Goal: Information Seeking & Learning: Learn about a topic

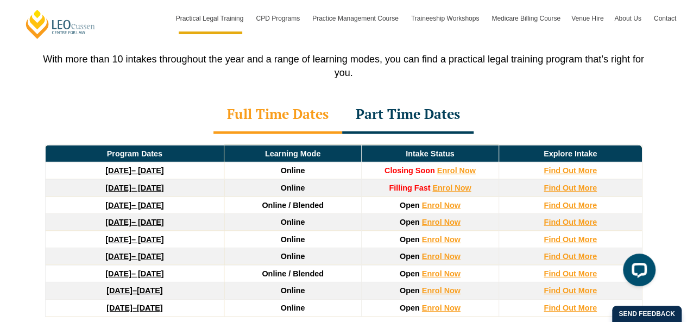
scroll to position [1479, 0]
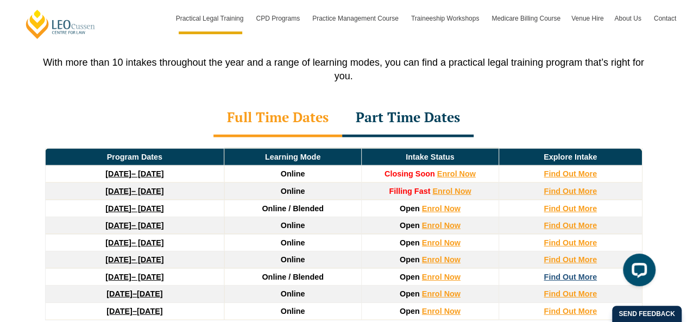
click at [575, 273] on strong "Find Out More" at bounding box center [570, 277] width 53 height 9
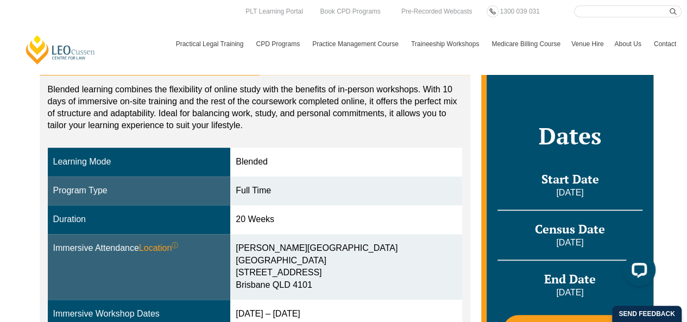
scroll to position [199, 0]
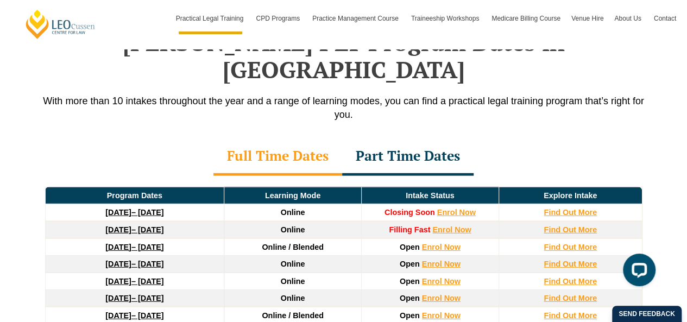
scroll to position [1471, 0]
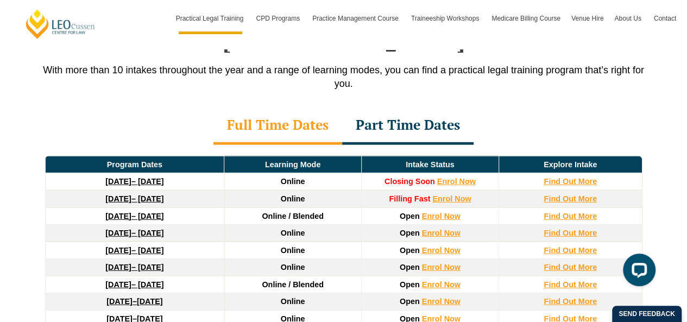
click at [401, 107] on div "Part Time Dates" at bounding box center [407, 126] width 131 height 38
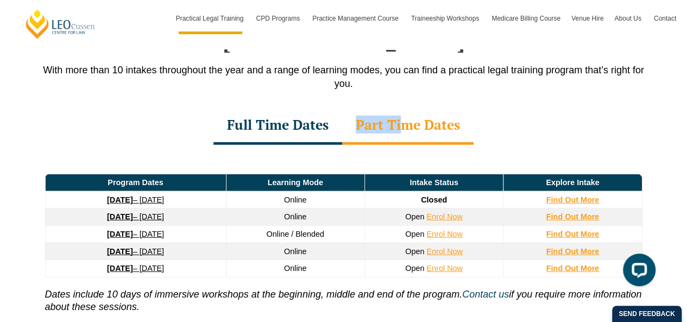
drag, startPoint x: 401, startPoint y: 81, endPoint x: 335, endPoint y: 91, distance: 66.9
click at [335, 107] on div "Full Time Dates Part Time Dates" at bounding box center [343, 126] width 619 height 38
click at [335, 107] on div "Full Time Dates" at bounding box center [277, 126] width 129 height 38
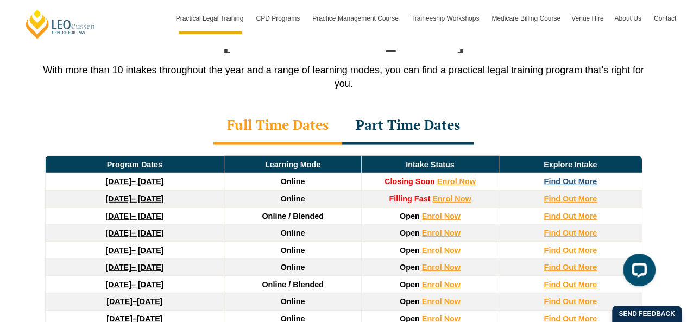
click at [550, 177] on strong "Find Out More" at bounding box center [570, 181] width 53 height 9
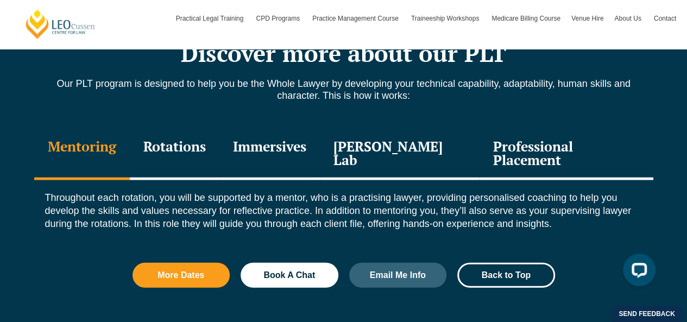
scroll to position [1215, 0]
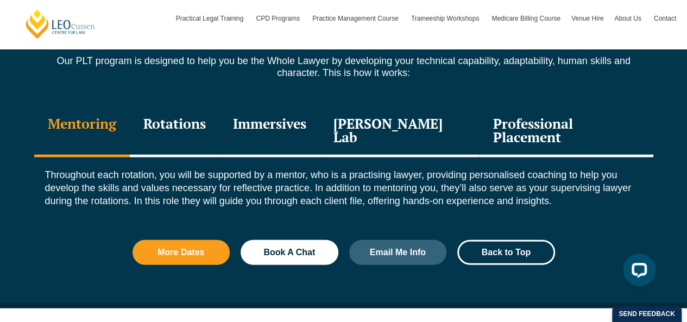
click at [175, 127] on div "Rotations" at bounding box center [175, 132] width 90 height 52
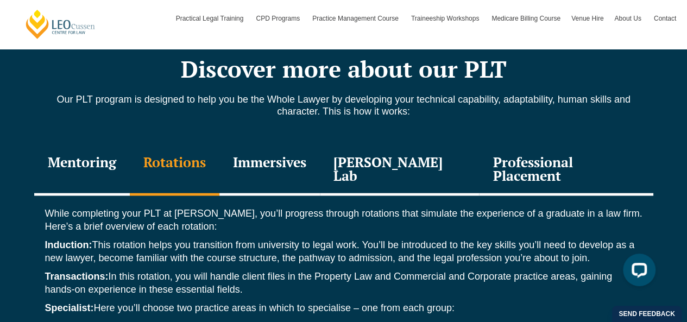
scroll to position [1171, 0]
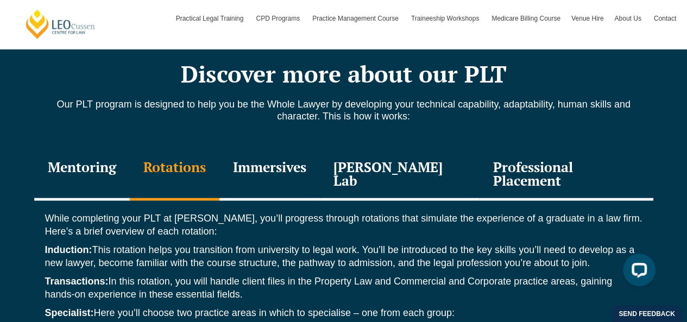
click at [345, 168] on div "[PERSON_NAME] Lab" at bounding box center [400, 175] width 160 height 52
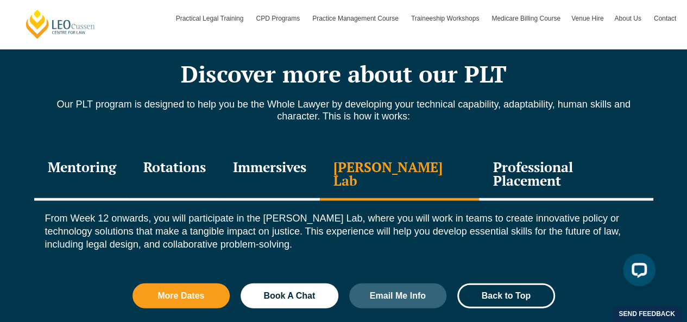
click at [345, 168] on div "[PERSON_NAME] Lab" at bounding box center [400, 175] width 160 height 52
click at [305, 174] on div "Immersives" at bounding box center [269, 175] width 101 height 52
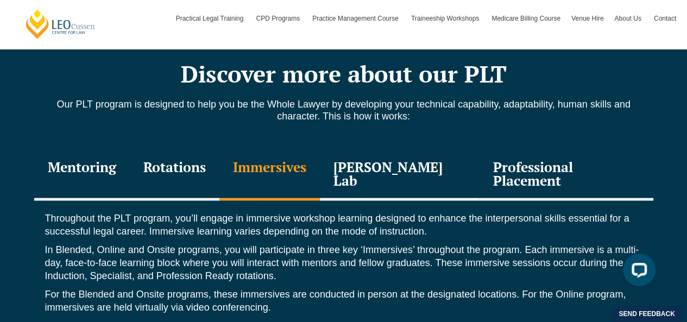
click at [501, 201] on div "Throughout the PLT program, you’ll engage in immersive workshop learning design…" at bounding box center [343, 265] width 619 height 129
click at [532, 179] on div "Professional Placement" at bounding box center [566, 175] width 174 height 52
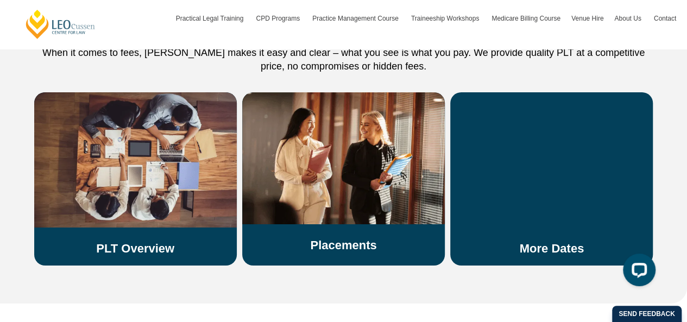
scroll to position [1923, 0]
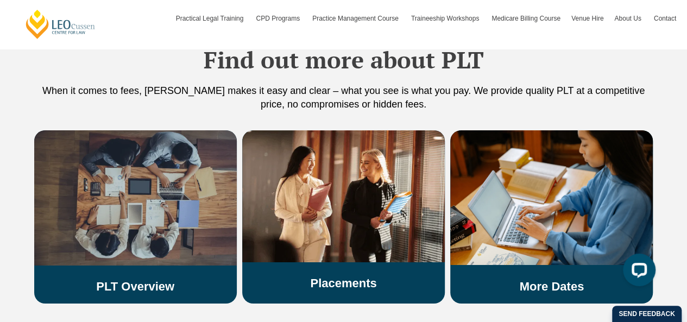
click at [127, 203] on img at bounding box center [135, 197] width 203 height 135
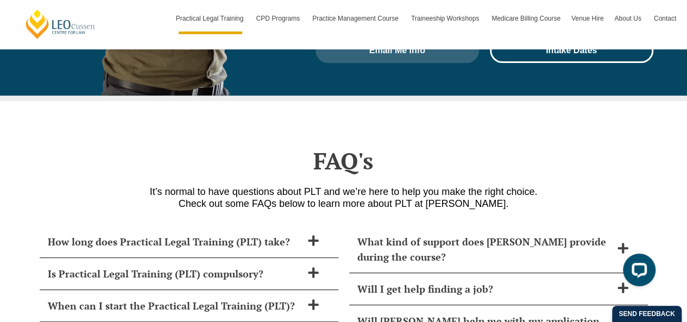
scroll to position [4306, 0]
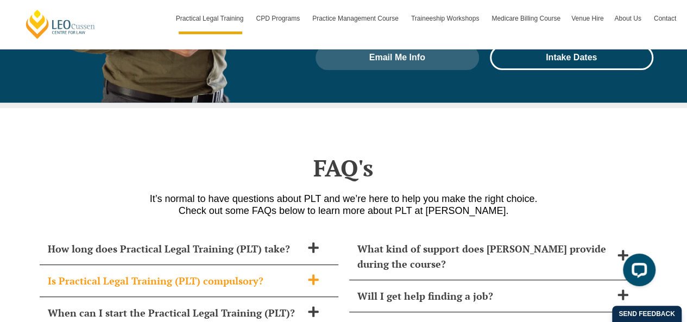
click at [320, 274] on span at bounding box center [313, 281] width 23 height 14
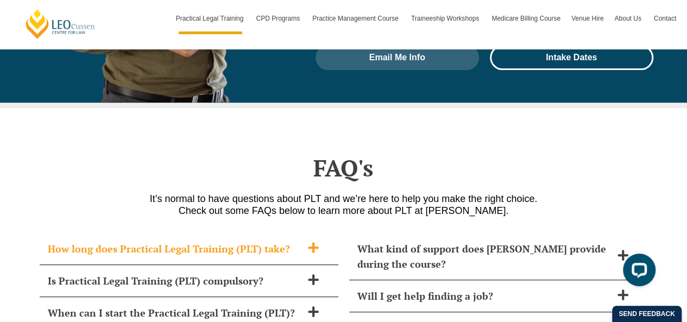
click at [302, 242] on span at bounding box center [313, 249] width 23 height 14
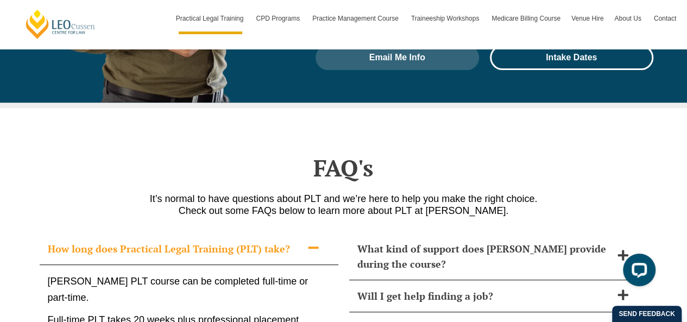
click at [293, 233] on div "How long does Practical Legal Training (PLT) take?" at bounding box center [189, 249] width 299 height 32
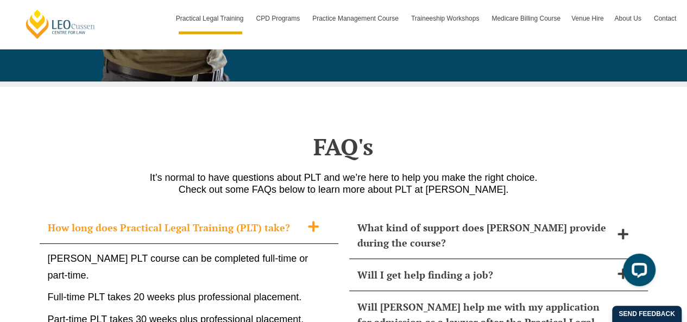
scroll to position [4328, 0]
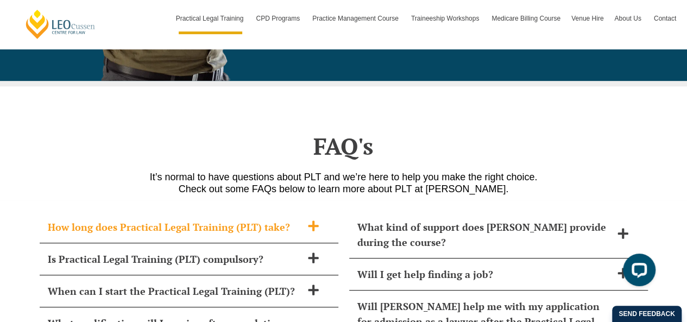
click at [268, 219] on h2 "How long does Practical Legal Training (PLT) take?" at bounding box center [175, 226] width 254 height 15
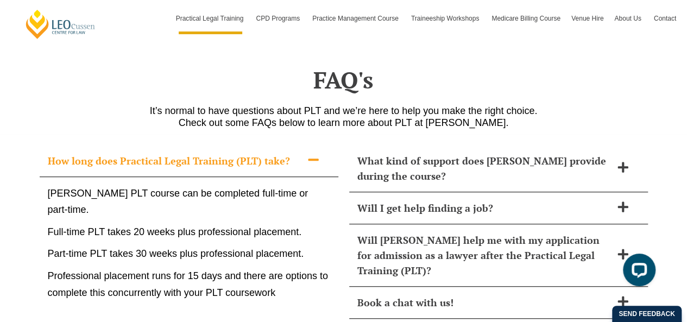
scroll to position [4401, 0]
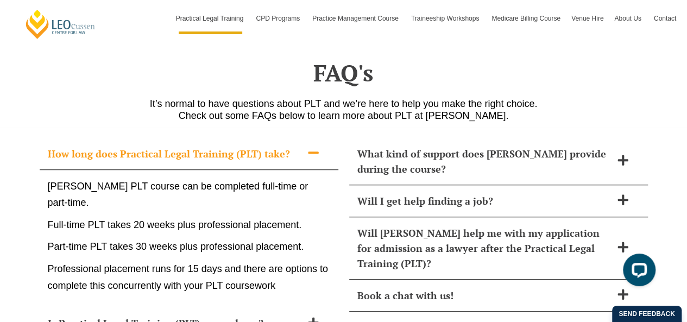
click at [313, 147] on icon at bounding box center [313, 153] width 12 height 12
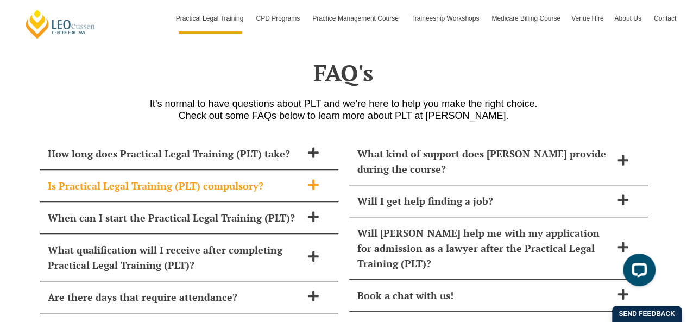
click at [265, 170] on div "Is Practical Legal Training (PLT) compulsory?" at bounding box center [189, 186] width 299 height 32
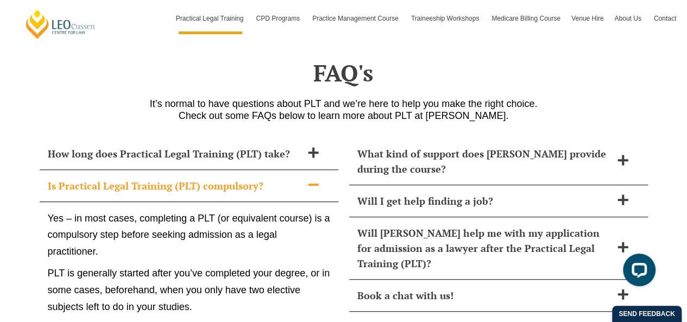
click at [265, 170] on div "Is Practical Legal Training (PLT) compulsory?" at bounding box center [189, 186] width 299 height 32
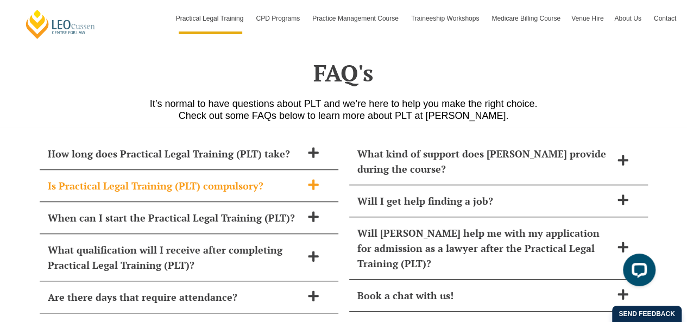
click at [265, 170] on div "Is Practical Legal Training (PLT) compulsory?" at bounding box center [189, 186] width 299 height 32
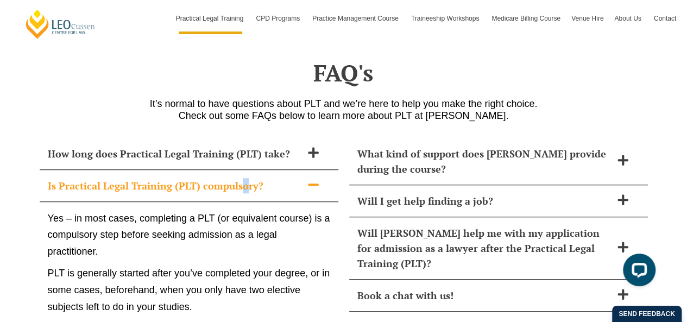
drag, startPoint x: 265, startPoint y: 122, endPoint x: 242, endPoint y: 143, distance: 30.8
click at [242, 170] on div "Is Practical Legal Training (PLT) compulsory?" at bounding box center [189, 186] width 299 height 32
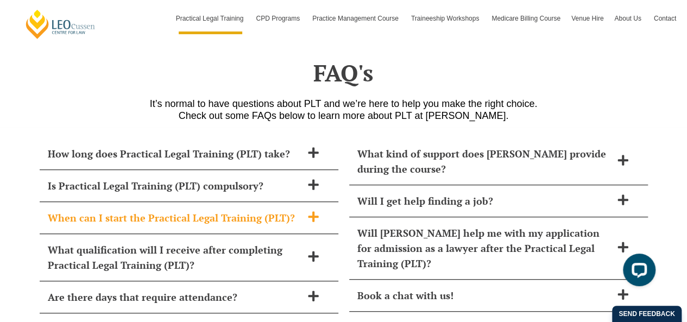
click at [247, 210] on h2 "When can I start the Practical Legal Training (PLT)?" at bounding box center [175, 217] width 254 height 15
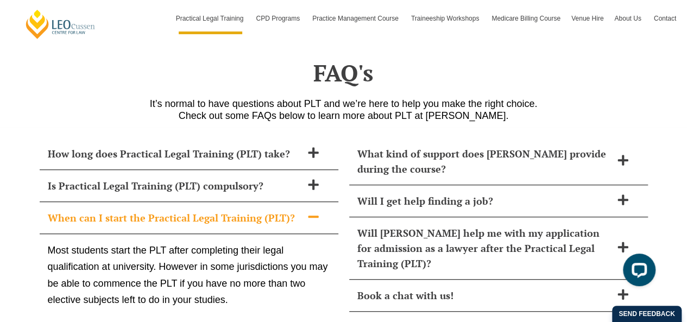
click at [247, 210] on h2 "When can I start the Practical Legal Training (PLT)?" at bounding box center [175, 217] width 254 height 15
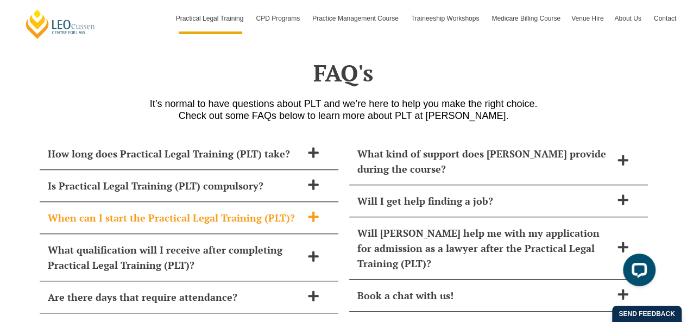
click at [247, 210] on h2 "When can I start the Practical Legal Training (PLT)?" at bounding box center [175, 217] width 254 height 15
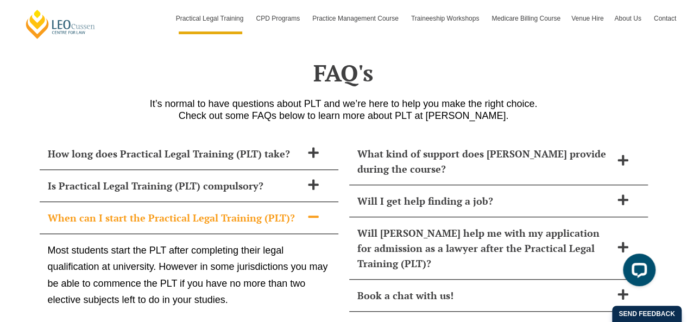
click at [247, 210] on h2 "When can I start the Practical Legal Training (PLT)?" at bounding box center [175, 217] width 254 height 15
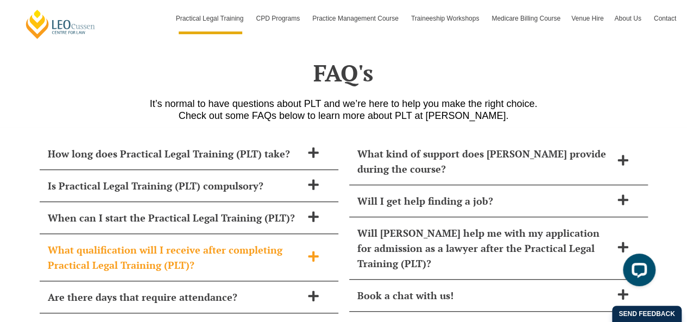
click at [254, 242] on h2 "What qualification will I receive after completing Practical Legal Training (PL…" at bounding box center [175, 257] width 254 height 30
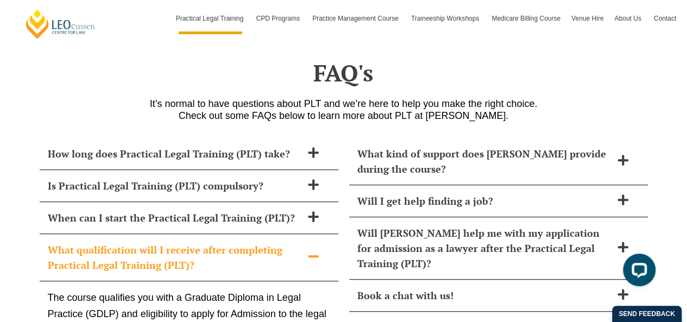
click at [272, 234] on div "What qualification will I receive after completing Practical Legal Training (PL…" at bounding box center [189, 257] width 299 height 47
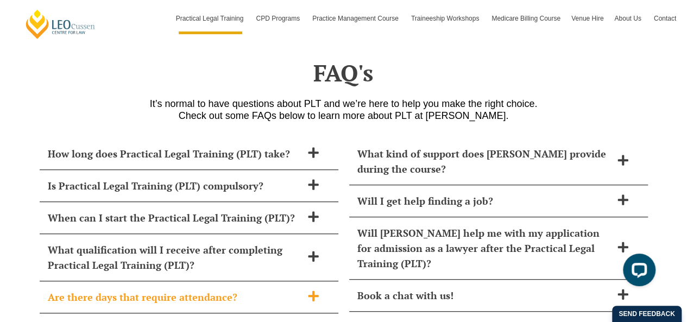
click at [233, 290] on h2 "Are there days that require attendance?" at bounding box center [175, 297] width 254 height 15
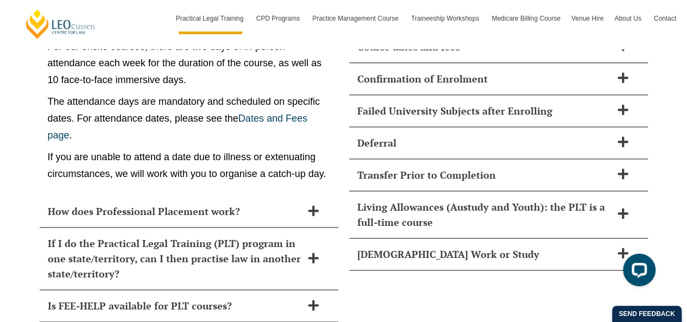
scroll to position [4814, 0]
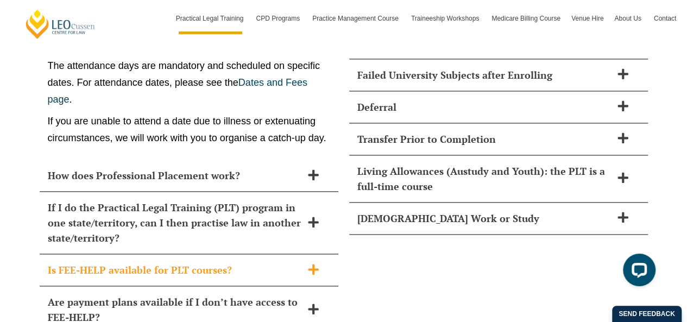
click at [253, 262] on h2 "Is FEE-HELP available for PLT courses?" at bounding box center [175, 269] width 254 height 15
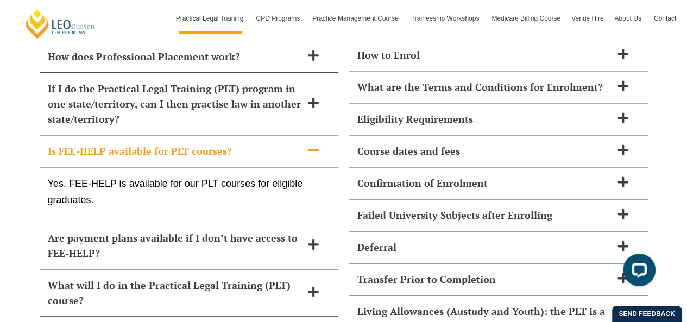
scroll to position [4668, 0]
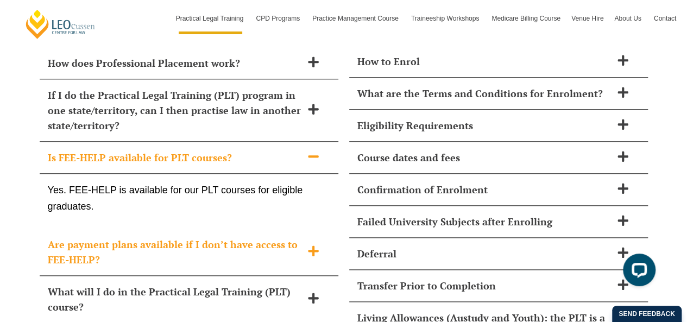
click at [222, 229] on div "Are payment plans available if I don’t have access to FEE-HELP?" at bounding box center [189, 252] width 299 height 47
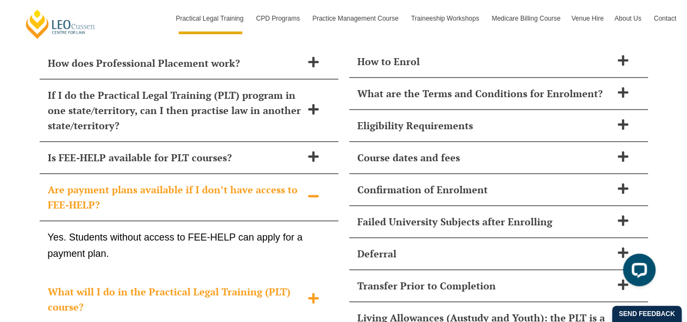
click at [215, 284] on h2 "What will I do in the Practical Legal Training (PLT) course?" at bounding box center [175, 299] width 254 height 30
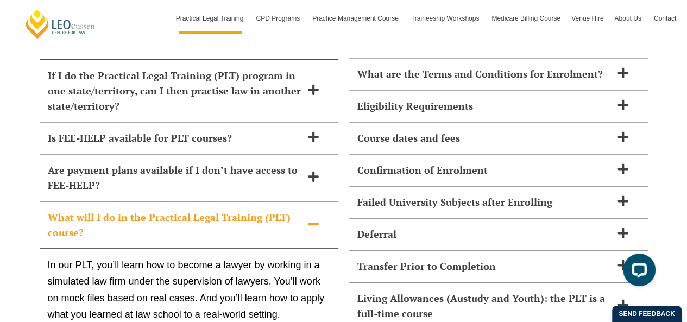
click at [215, 257] on p "In our PLT, you’ll learn how to become a lawyer by working in a simulated law f…" at bounding box center [189, 290] width 282 height 66
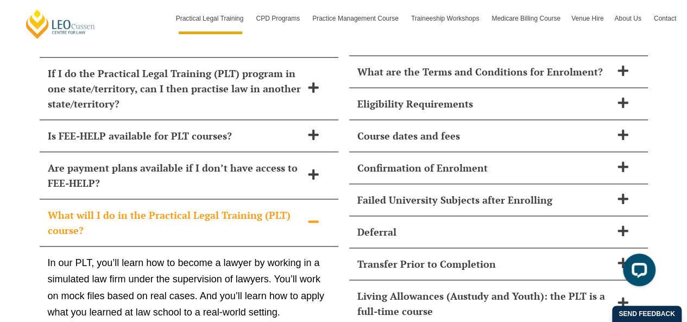
scroll to position [4841, 0]
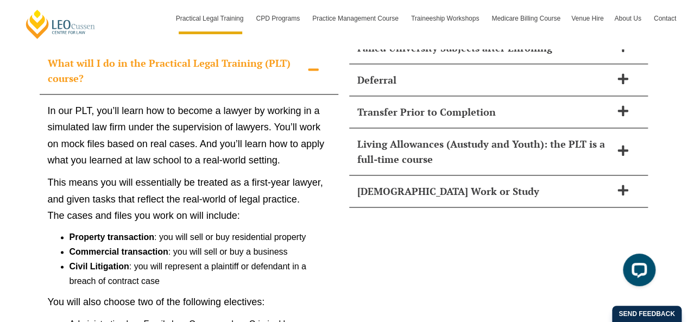
click at [215, 294] on p "You will also choose two of the following electives:" at bounding box center [189, 302] width 282 height 17
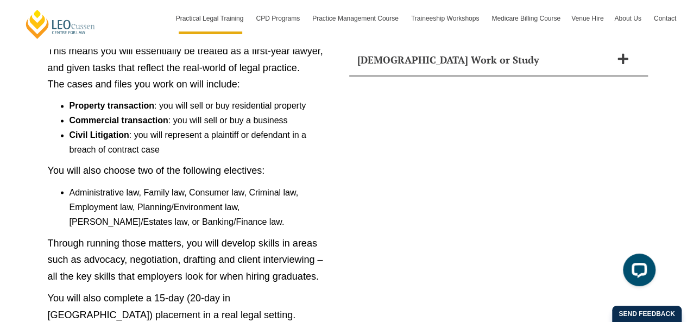
scroll to position [4994, 0]
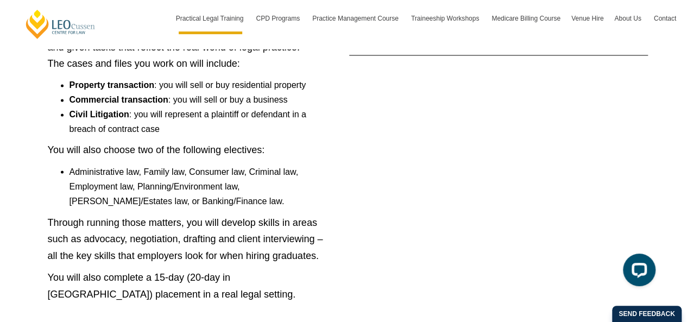
click at [355, 202] on div "What kind of support does Leo Cussen provide during the course? From day one, y…" at bounding box center [499, 25] width 310 height 970
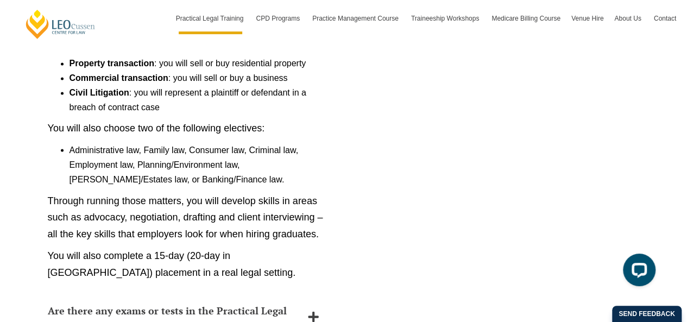
scroll to position [5124, 0]
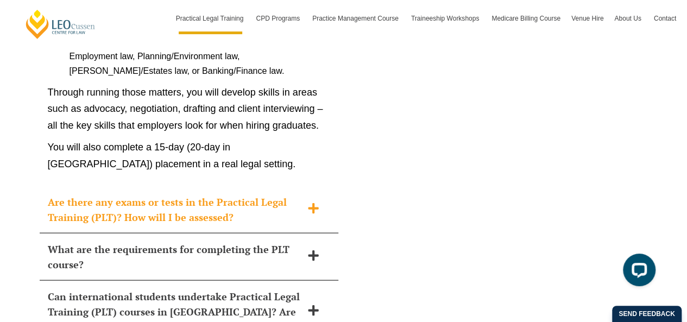
click at [258, 194] on h2 "Are there any exams or tests in the Practical Legal Training (PLT)? How will I …" at bounding box center [175, 209] width 254 height 30
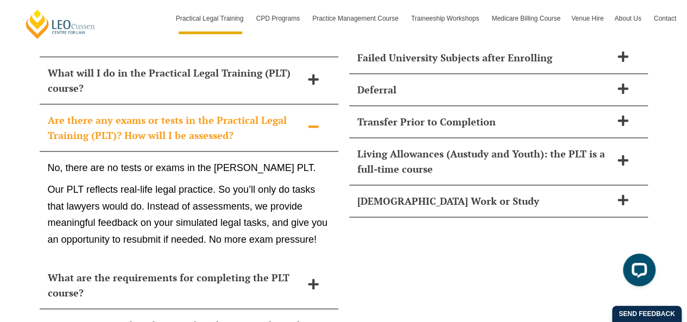
scroll to position [4831, 0]
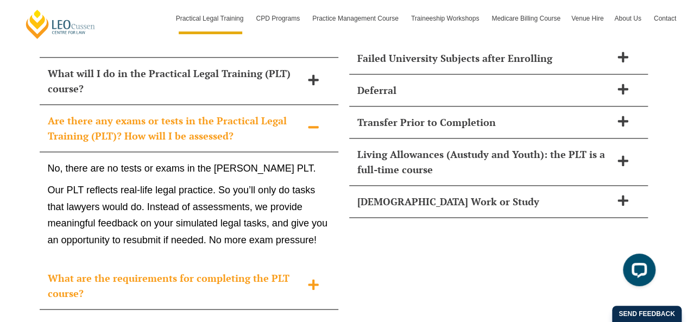
click at [234, 271] on h2 "What are the requirements for completing the PLT course?" at bounding box center [175, 286] width 254 height 30
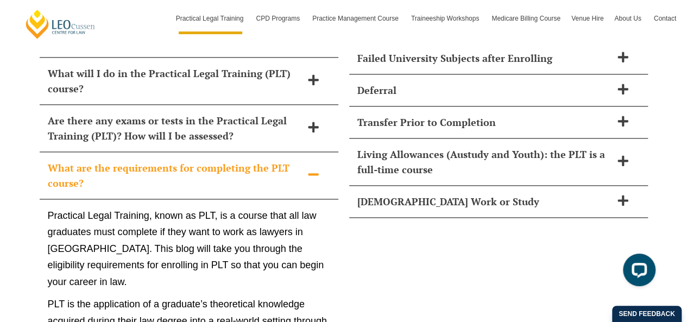
drag, startPoint x: 234, startPoint y: 216, endPoint x: 416, endPoint y: 252, distance: 185.5
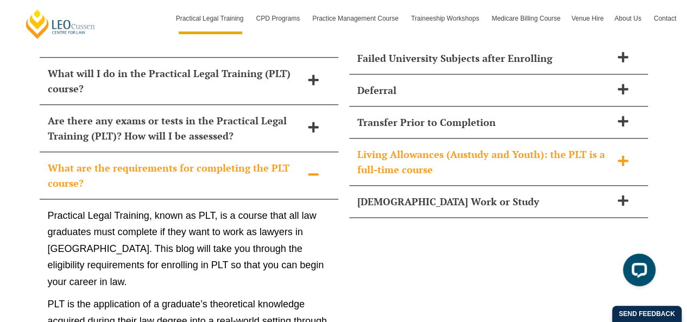
click at [460, 139] on div "Living Allowances (Austudy and Youth): the PLT is a full-time course" at bounding box center [498, 162] width 299 height 47
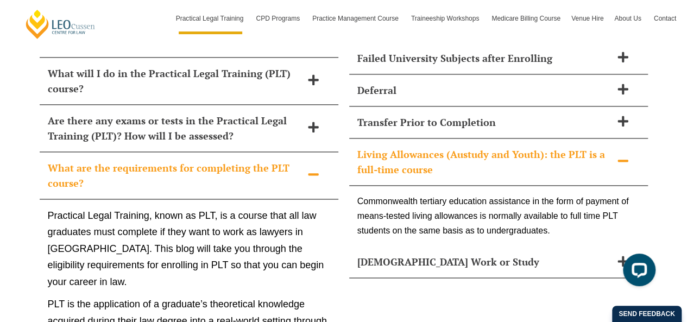
click at [460, 139] on div "Living Allowances (Austudy and Youth): the PLT is a full-time course" at bounding box center [498, 162] width 299 height 47
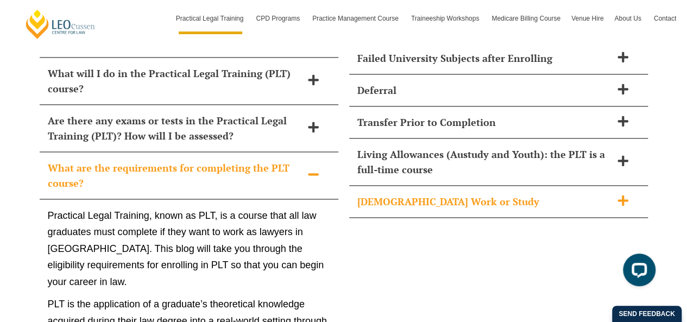
click at [440, 186] on div "Part-Time Work or Study" at bounding box center [498, 202] width 299 height 32
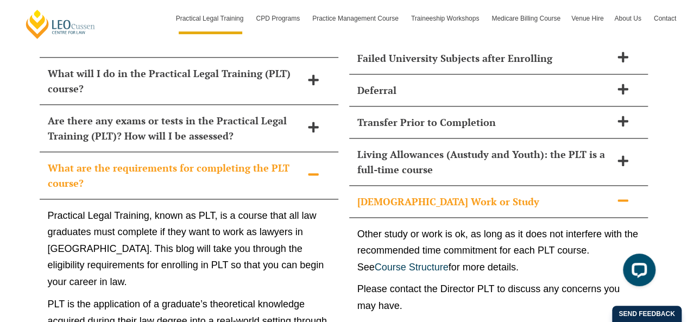
click at [440, 186] on div "Part-Time Work or Study" at bounding box center [498, 202] width 299 height 32
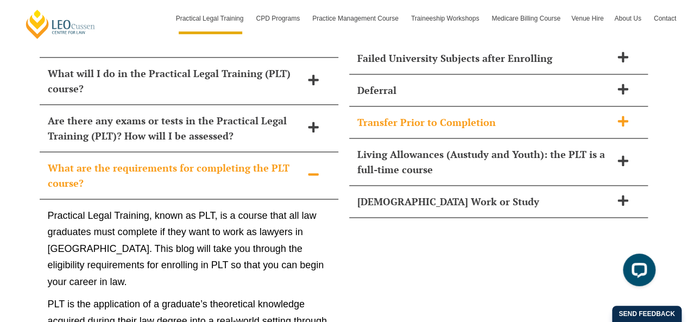
click at [447, 115] on h2 "Transfer Prior to Completion" at bounding box center [484, 122] width 254 height 15
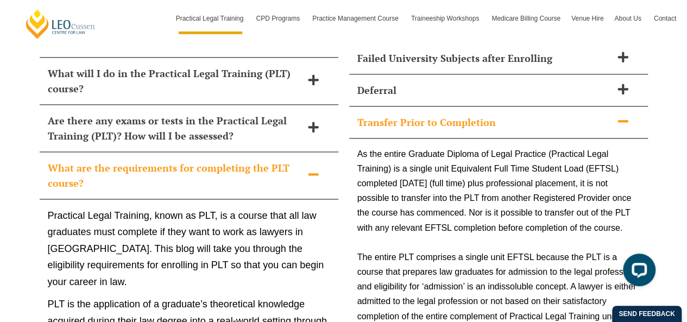
click at [447, 115] on h2 "Transfer Prior to Completion" at bounding box center [484, 122] width 254 height 15
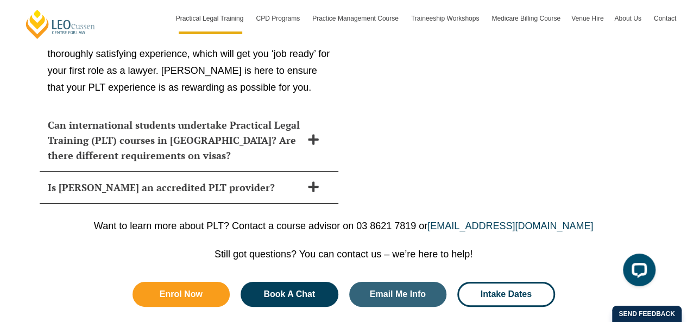
scroll to position [6178, 0]
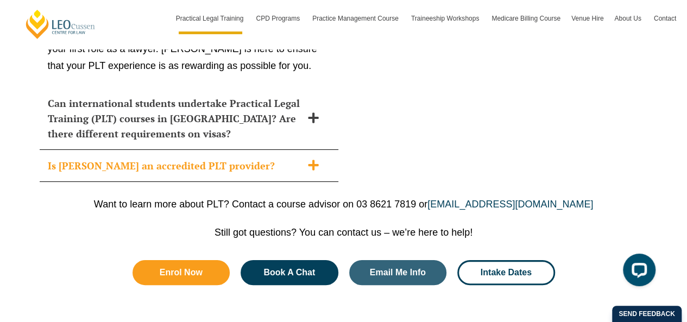
click at [261, 158] on h2 "Is Leo Cussen an accredited PLT provider?" at bounding box center [175, 165] width 254 height 15
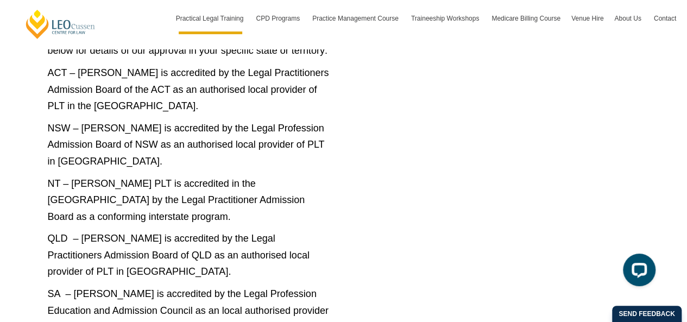
scroll to position [5178, 0]
